Goal: Transaction & Acquisition: Purchase product/service

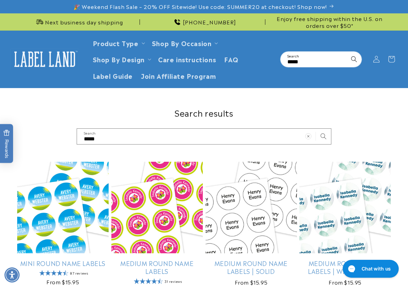
click at [371, 108] on h1 "Search results" at bounding box center [204, 112] width 374 height 11
click at [41, 66] on img at bounding box center [44, 58] width 69 height 21
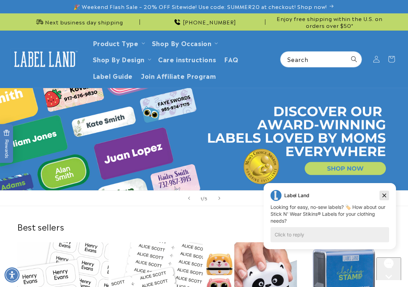
click at [384, 197] on icon "Dismiss campaign" at bounding box center [384, 195] width 7 height 8
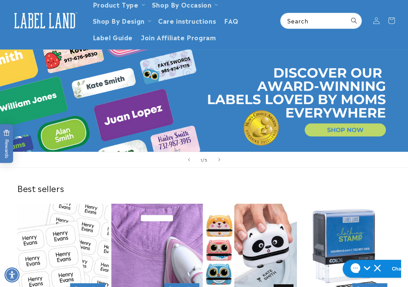
scroll to position [137, 0]
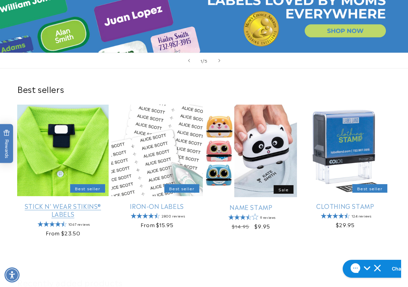
click at [75, 202] on link "Stick N' Wear Stikins® Labels" at bounding box center [62, 210] width 91 height 16
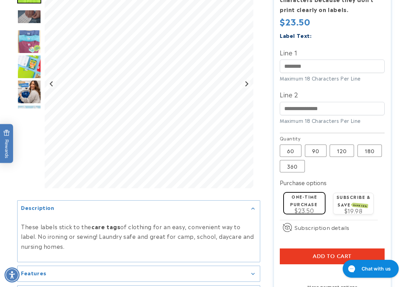
scroll to position [241, 0]
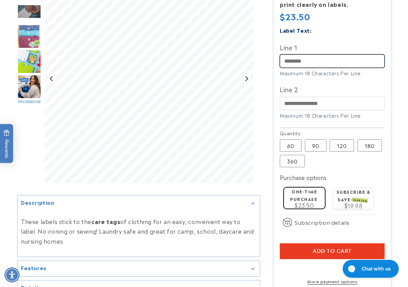
click at [295, 63] on input "Line 1" at bounding box center [332, 60] width 105 height 13
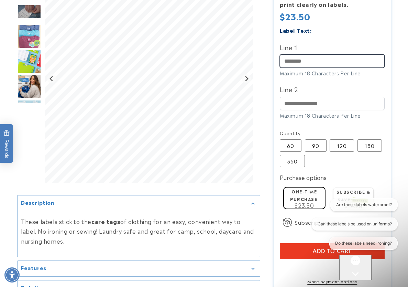
scroll to position [0, 0]
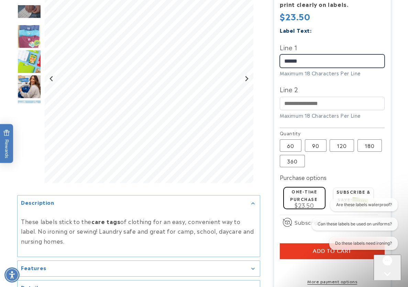
type input "******"
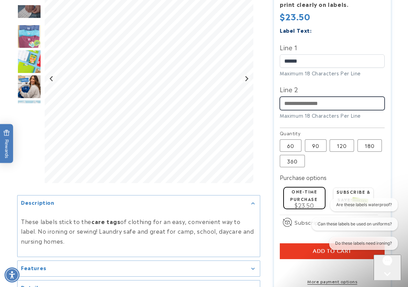
click at [293, 104] on input "Line 2" at bounding box center [332, 103] width 105 height 13
click at [329, 111] on div "Line 2 Maximum 18 Characters Per Line" at bounding box center [332, 101] width 105 height 35
click at [330, 103] on input "Line 2" at bounding box center [332, 103] width 105 height 13
type input "**********"
click at [396, 104] on div at bounding box center [204, 86] width 408 height 458
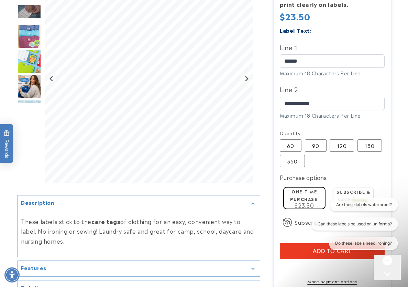
click at [396, 142] on div at bounding box center [204, 86] width 408 height 458
click at [405, 149] on div at bounding box center [204, 86] width 408 height 458
click at [315, 145] on label "90 Variant sold out or unavailable" at bounding box center [316, 145] width 22 height 12
click at [388, 282] on icon "Open gorgias live chat" at bounding box center [387, 285] width 7 height 7
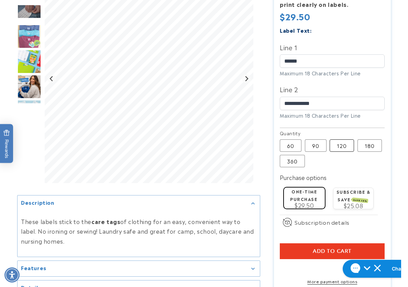
click at [346, 145] on label "120 Variant sold out or unavailable" at bounding box center [342, 145] width 24 height 12
click at [371, 148] on label "180 Variant sold out or unavailable" at bounding box center [369, 145] width 24 height 12
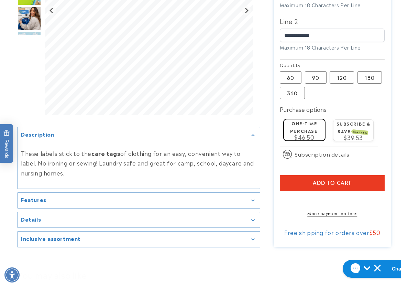
scroll to position [309, 0]
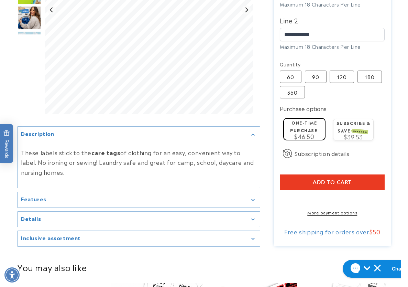
click at [398, 130] on div at bounding box center [204, 17] width 408 height 458
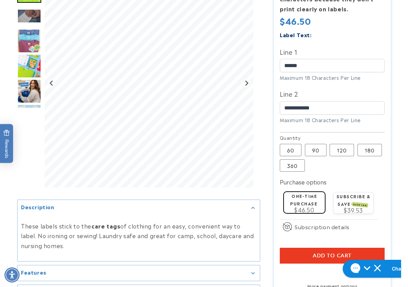
scroll to position [241, 0]
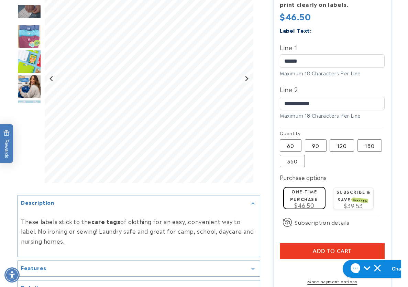
click at [401, 125] on div at bounding box center [204, 86] width 408 height 458
click at [350, 148] on label "120 Variant sold out or unavailable" at bounding box center [342, 145] width 24 height 12
click at [395, 149] on div at bounding box center [204, 86] width 408 height 458
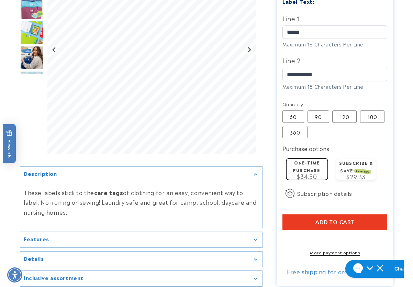
scroll to position [309, 0]
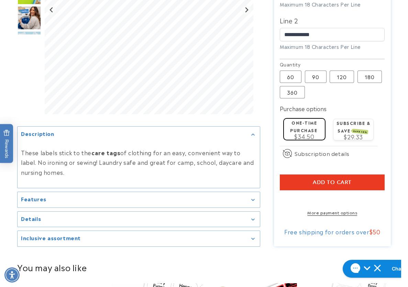
click at [295, 181] on button "Add to cart" at bounding box center [332, 182] width 105 height 16
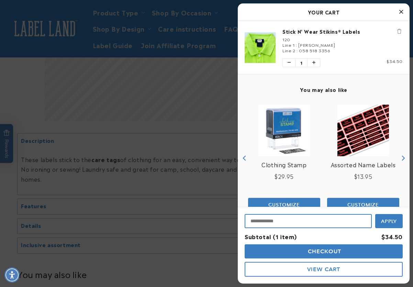
click at [275, 223] on input "Input Discount" at bounding box center [308, 221] width 127 height 14
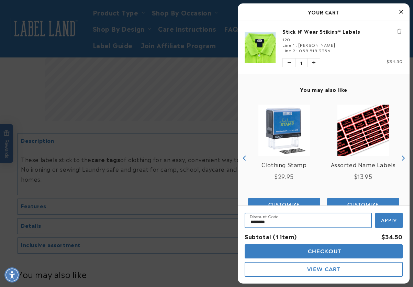
type input "********"
click at [375, 212] on button "Apply" at bounding box center [388, 219] width 27 height 15
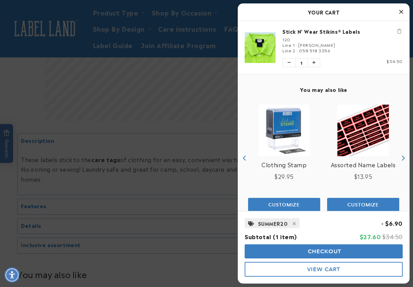
click at [310, 251] on span "Checkout" at bounding box center [323, 251] width 35 height 7
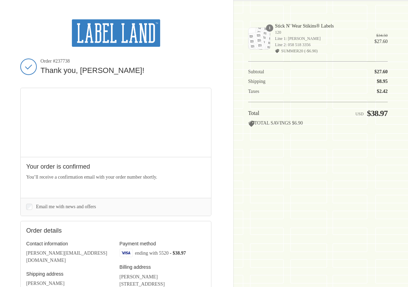
click at [66, 62] on span "Order #237738" at bounding box center [126, 61] width 171 height 6
copy span "237738"
click at [269, 176] on div "Shopping cart Product image Description Quantity Price 1 Stick N' Wear Stikins®…" at bounding box center [318, 143] width 140 height 248
click at [388, 158] on div "Thank you for your purchase! Order #237738 Thank you, [PERSON_NAME]! Your order…" at bounding box center [204, 213] width 408 height 427
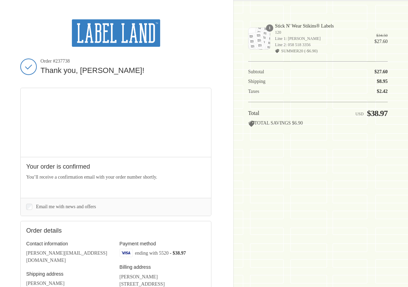
scroll to position [137, 0]
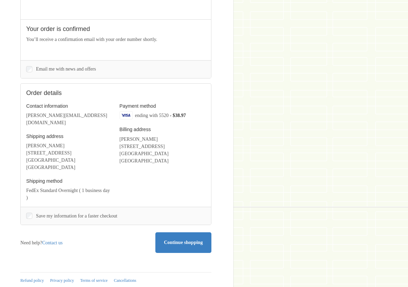
drag, startPoint x: 375, startPoint y: 153, endPoint x: 363, endPoint y: 153, distance: 12.0
click at [375, 153] on aside "Thank you for your purchase! Order summary Shopping cart Product image Descript…" at bounding box center [310, 76] width 154 height 427
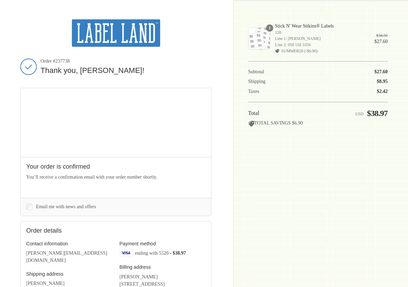
click at [98, 40] on img at bounding box center [116, 32] width 88 height 27
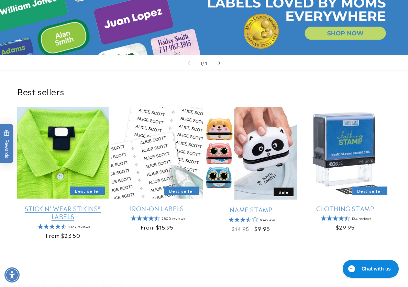
scroll to position [137, 0]
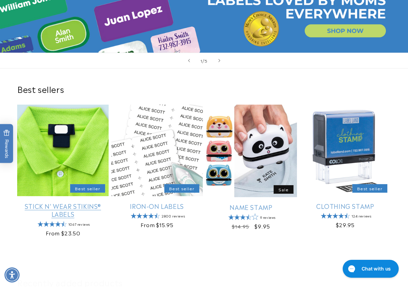
click at [60, 202] on link "Stick N' Wear Stikins® Labels" at bounding box center [62, 210] width 91 height 16
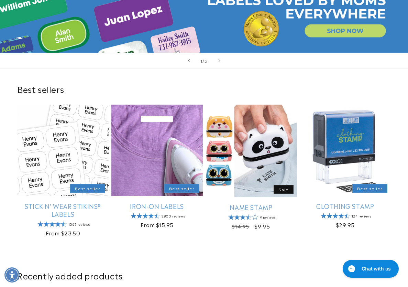
click at [151, 202] on link "Iron-On Labels" at bounding box center [156, 206] width 91 height 8
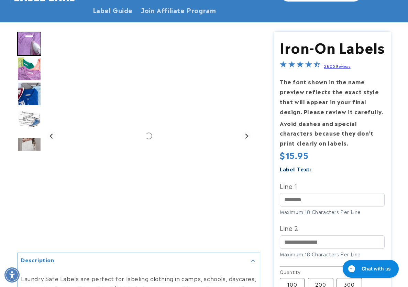
scroll to position [69, 0]
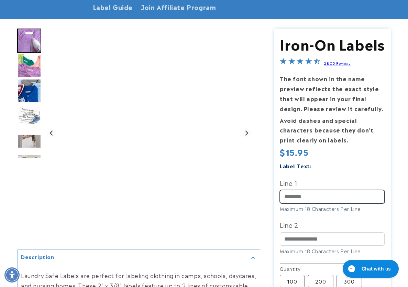
click at [295, 194] on input "Line 1" at bounding box center [332, 196] width 105 height 13
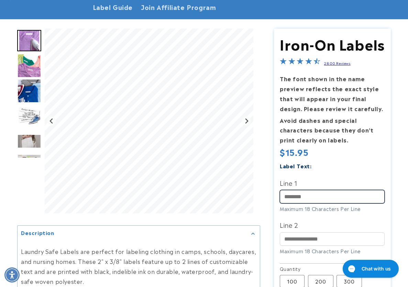
paste input "**********"
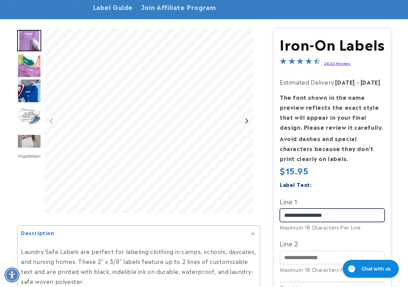
scroll to position [0, 0]
type input "**********"
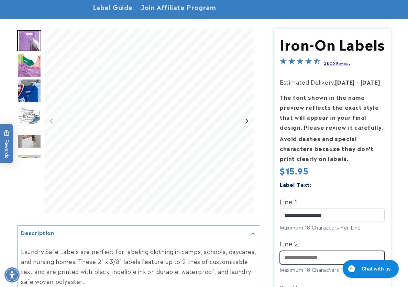
click at [285, 258] on input "Line 2" at bounding box center [332, 257] width 105 height 13
paste input "*********"
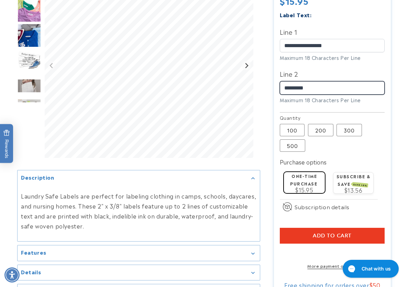
scroll to position [275, 0]
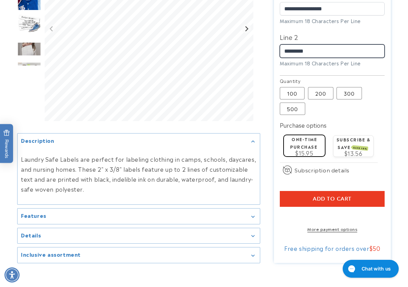
type input "*********"
click at [291, 196] on button "Add to cart" at bounding box center [332, 199] width 105 height 16
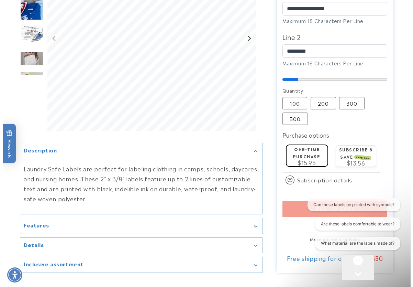
scroll to position [0, 0]
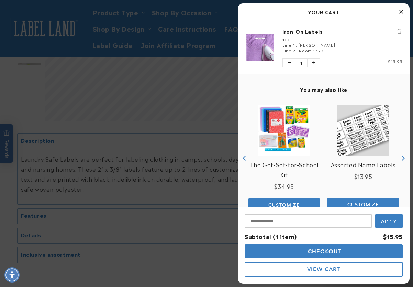
click at [318, 249] on span "Checkout" at bounding box center [323, 251] width 35 height 7
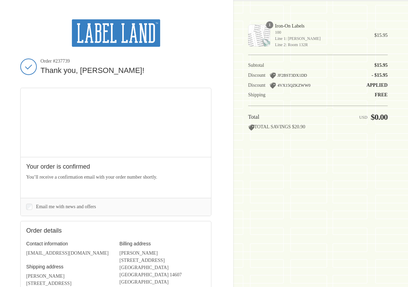
click at [62, 62] on span "Order #237739" at bounding box center [126, 61] width 171 height 6
copy span "237739"
click at [270, 174] on div "Shopping cart Product image Description Quantity Price 1 Iron-On Labels 100 Lin…" at bounding box center [318, 143] width 140 height 248
click at [387, 186] on div "Shopping cart Product image Description Quantity Price 1 Iron-On Labels 100 Lin…" at bounding box center [318, 143] width 140 height 248
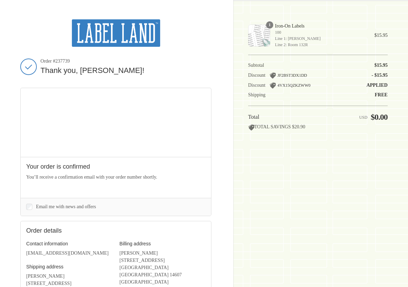
click at [108, 29] on img at bounding box center [116, 32] width 88 height 27
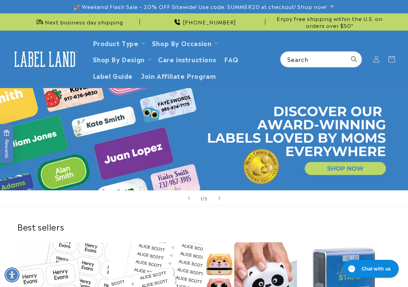
click at [382, 205] on div "1 / of 5" at bounding box center [204, 198] width 408 height 16
click at [408, 22] on div "Next business day shipping [PHONE_NUMBER] Enjoy free shipping within the U.S. o…" at bounding box center [204, 21] width 408 height 17
